Goal: Register for event/course

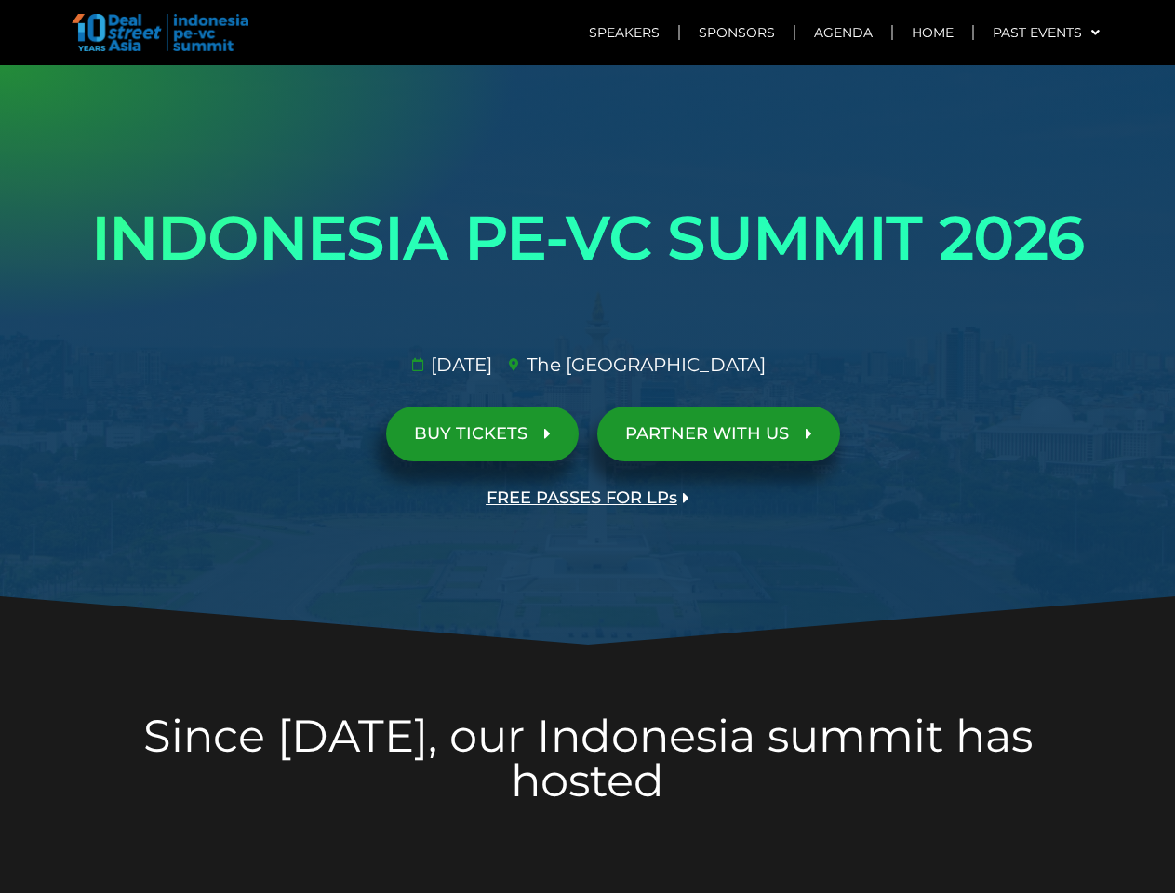
scroll to position [4287, 0]
